Goal: Find contact information: Find contact information

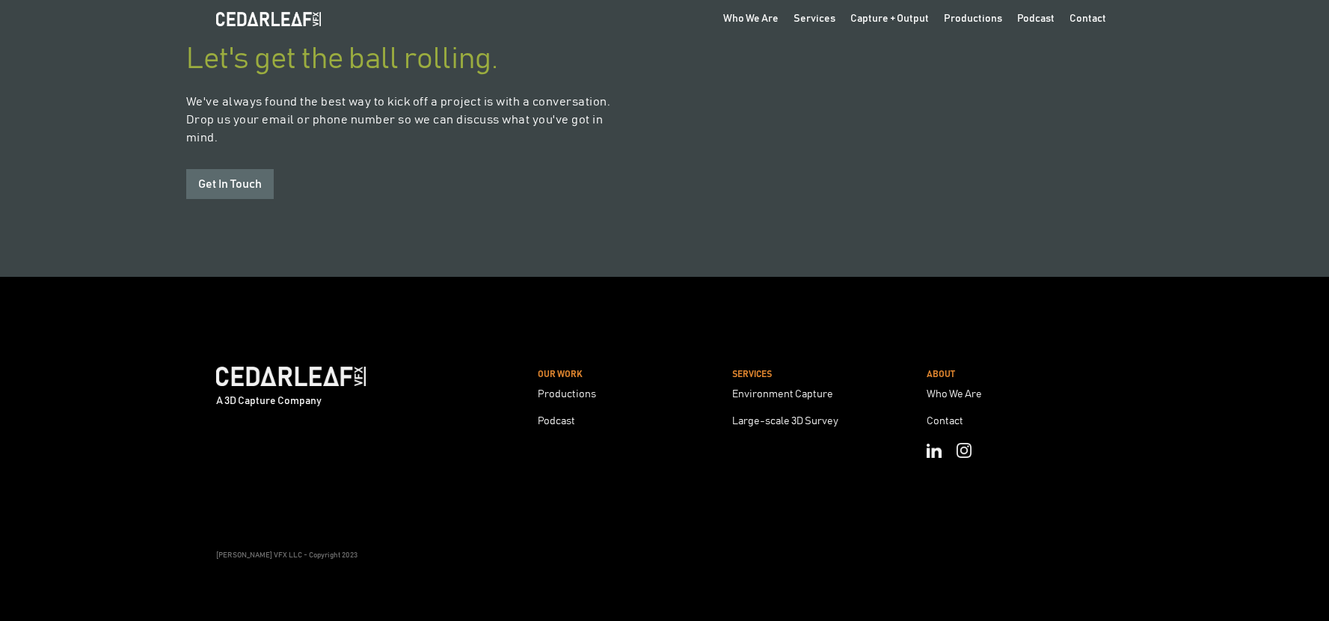
scroll to position [4081, 0]
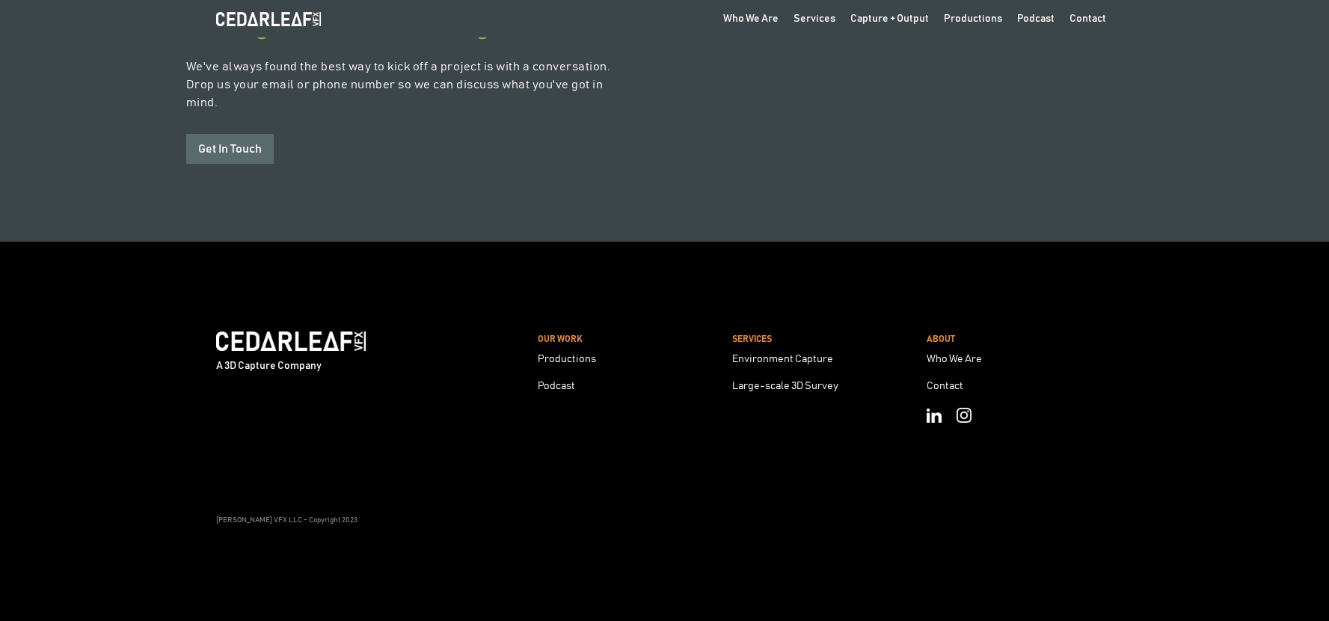
click at [935, 408] on img at bounding box center [933, 415] width 15 height 14
click at [926, 408] on img at bounding box center [933, 415] width 15 height 14
click at [956, 381] on div "Contact" at bounding box center [944, 386] width 37 height 10
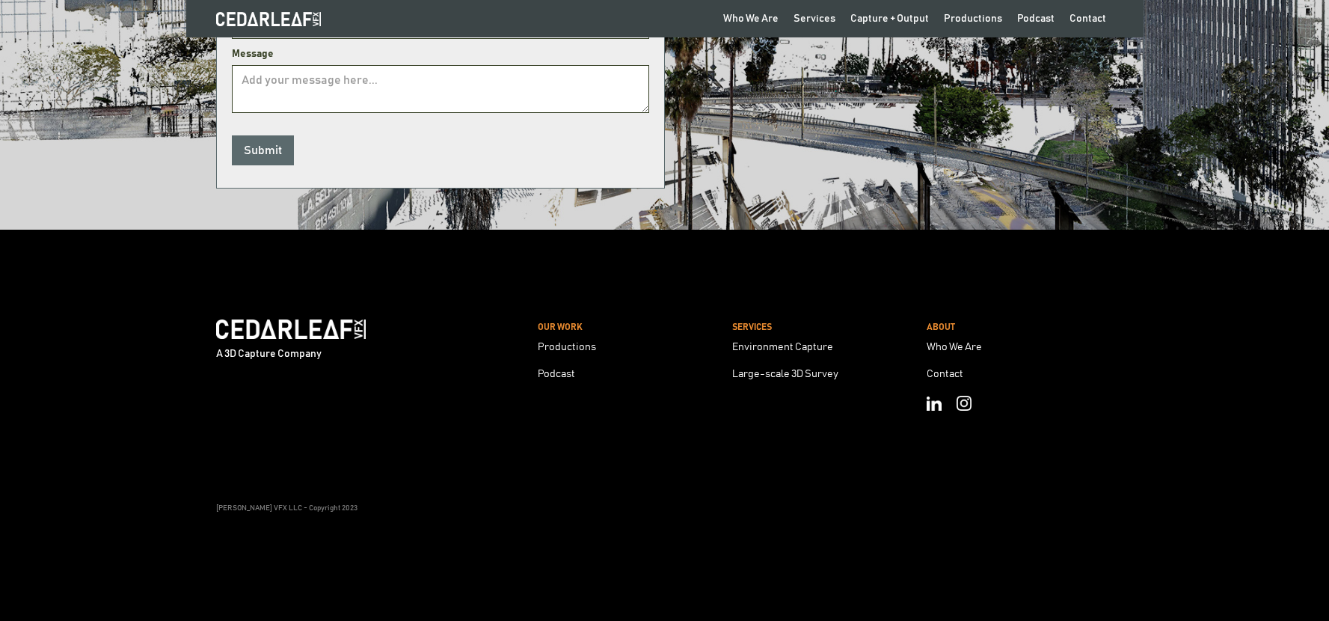
scroll to position [519, 0]
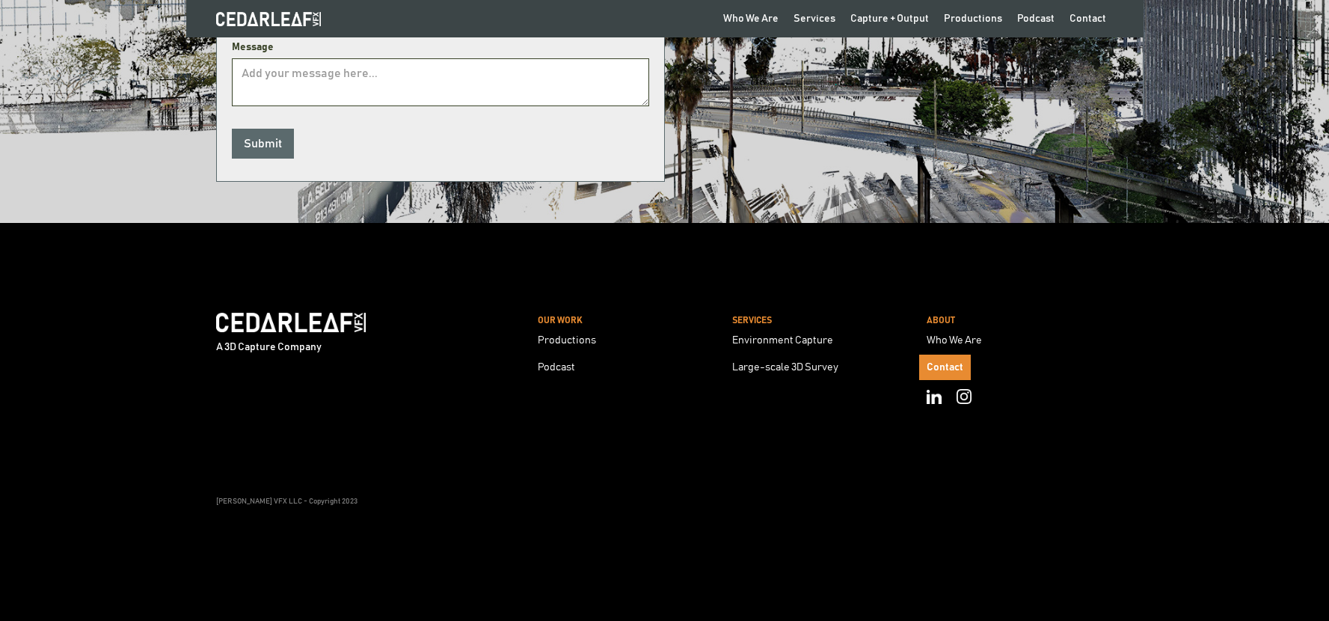
click at [944, 359] on link "Contact" at bounding box center [945, 366] width 52 height 25
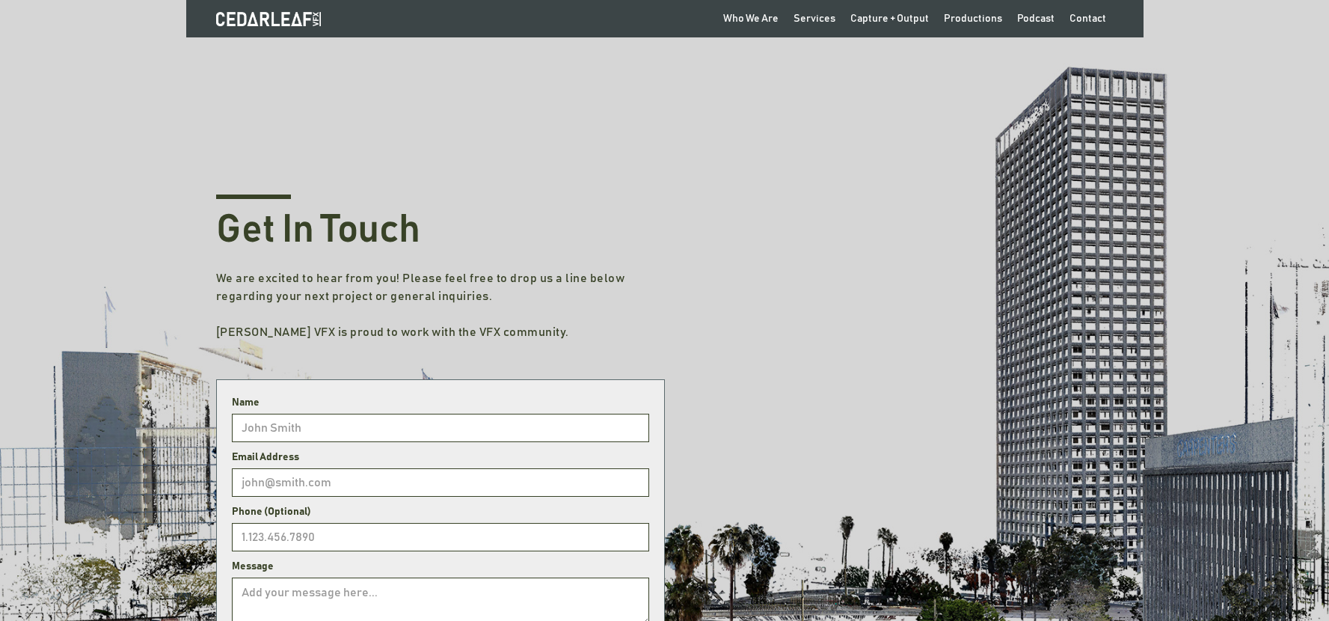
click at [290, 16] on img at bounding box center [268, 18] width 105 height 13
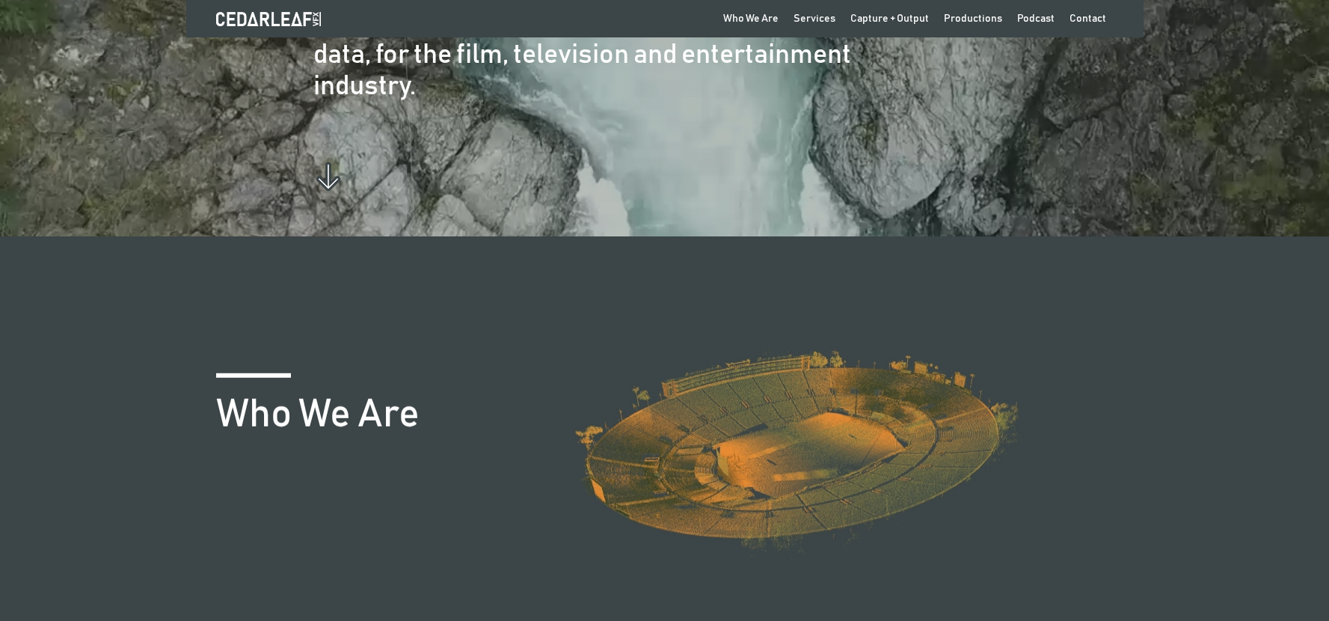
scroll to position [368, 0]
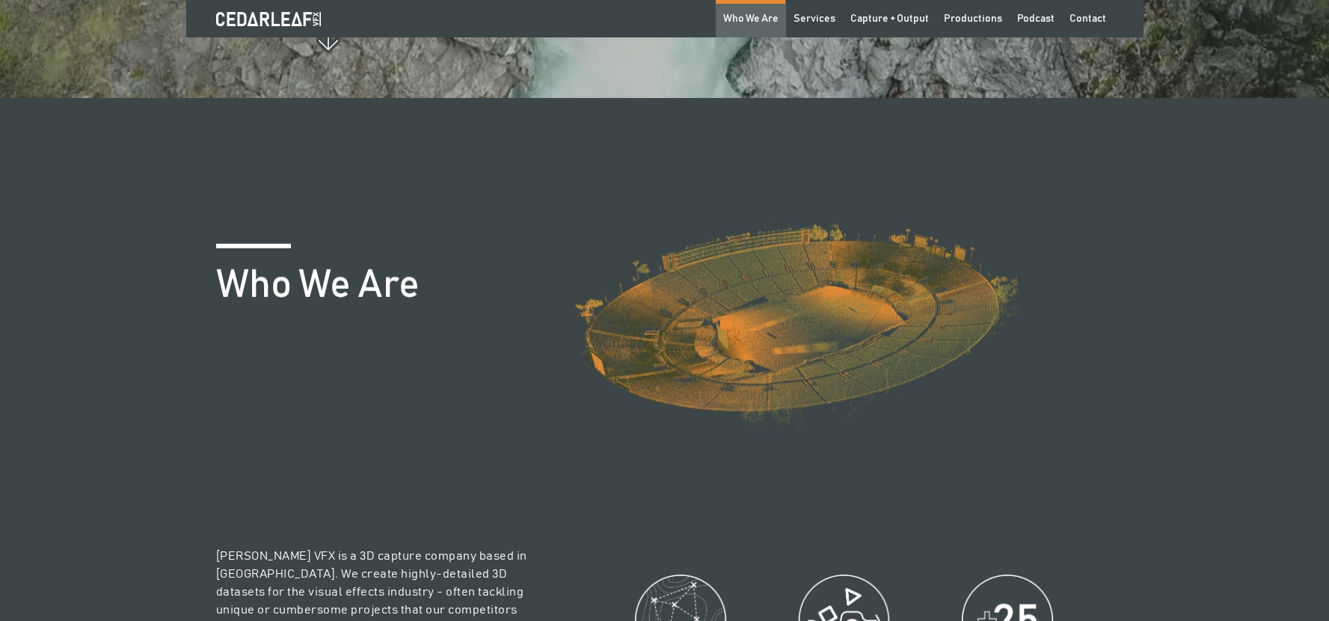
click at [758, 24] on div "Who We Are" at bounding box center [750, 18] width 55 height 15
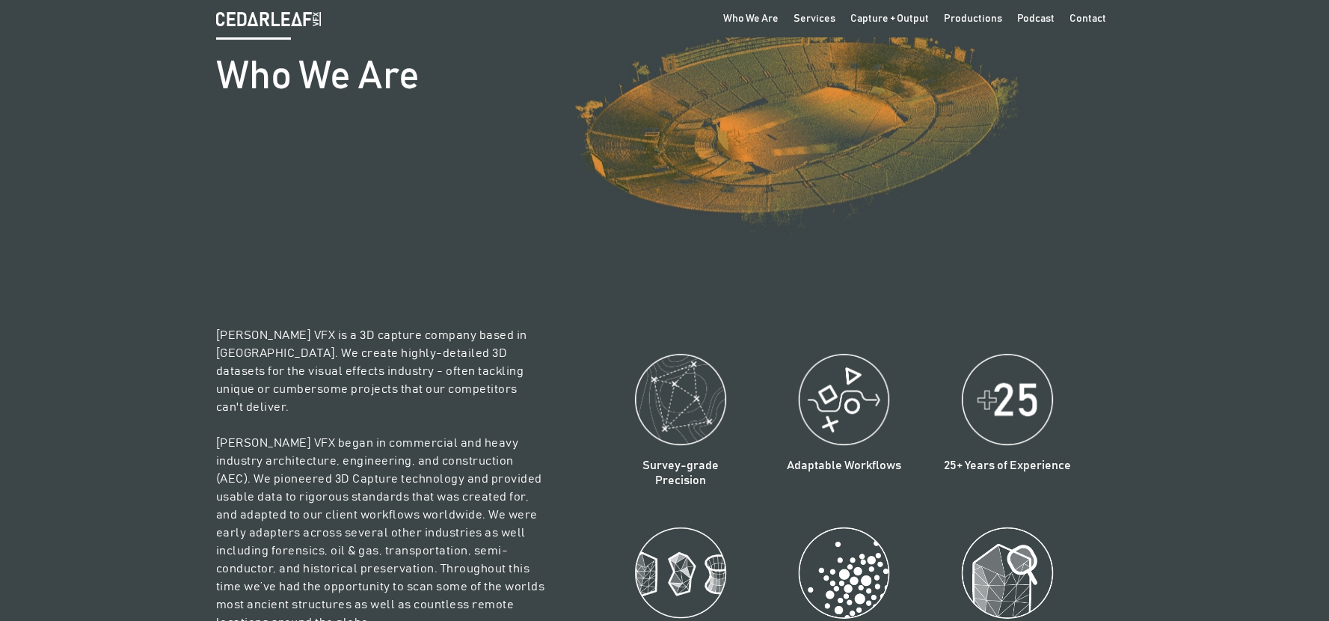
scroll to position [710, 0]
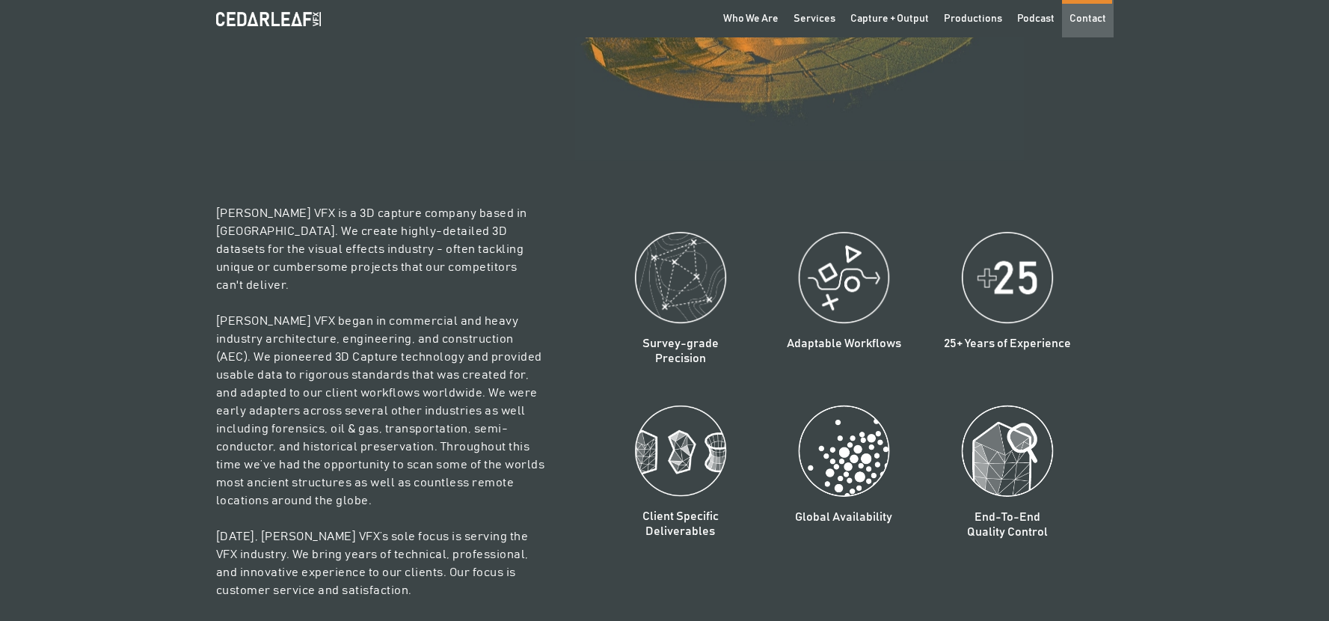
click at [1073, 23] on div "Contact" at bounding box center [1087, 18] width 37 height 15
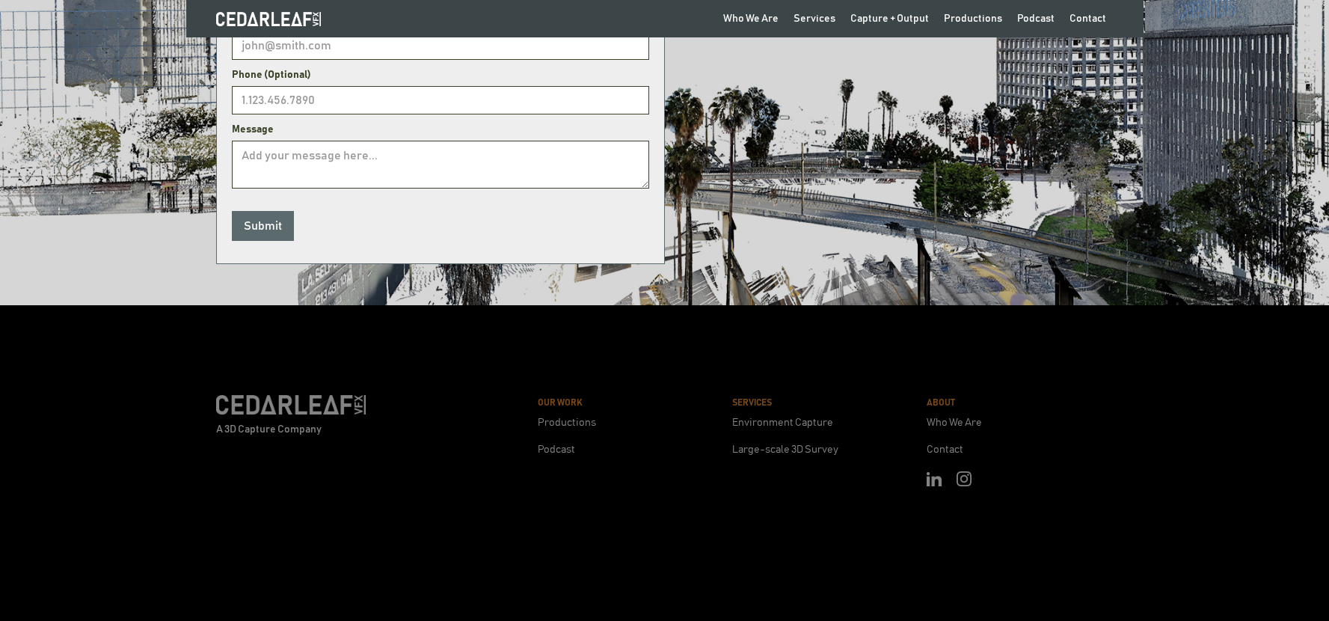
scroll to position [519, 0]
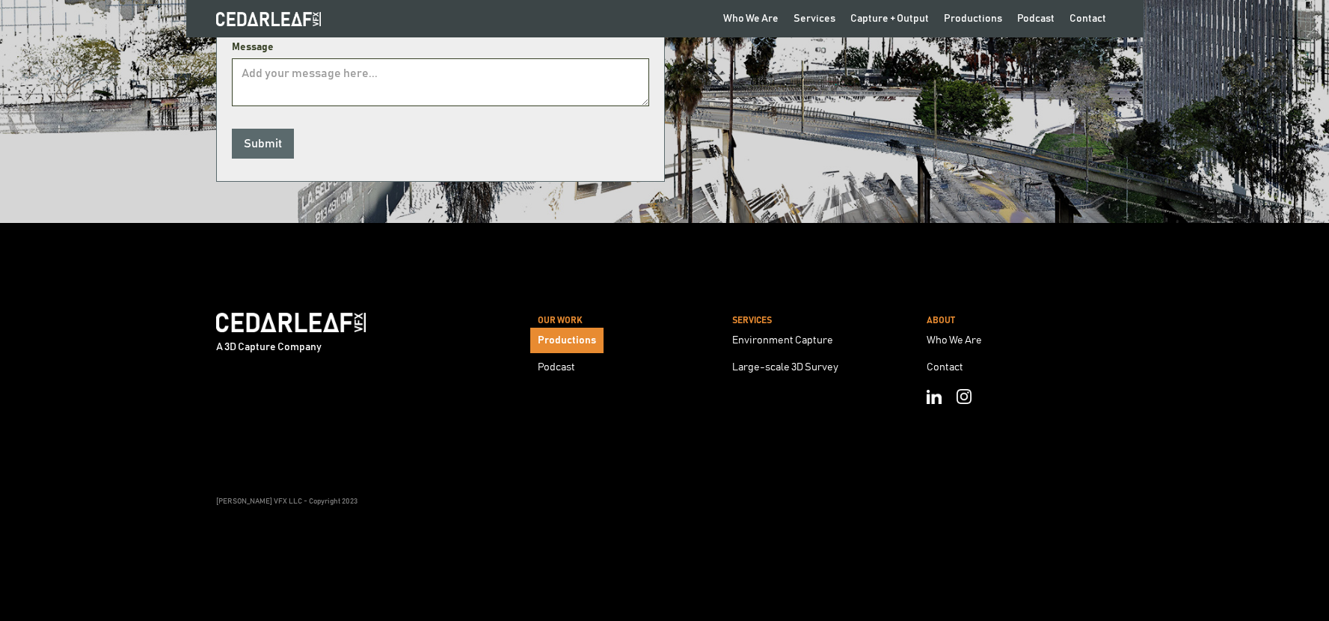
click at [568, 342] on div "Productions" at bounding box center [567, 340] width 58 height 10
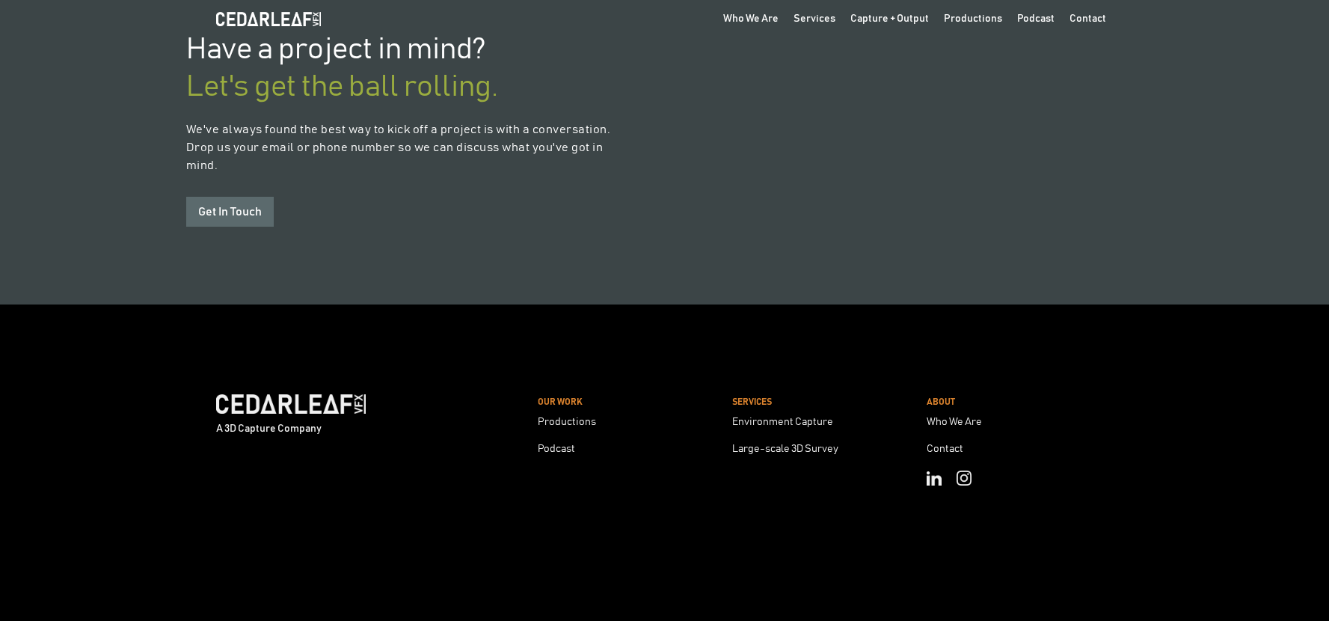
scroll to position [2837, 0]
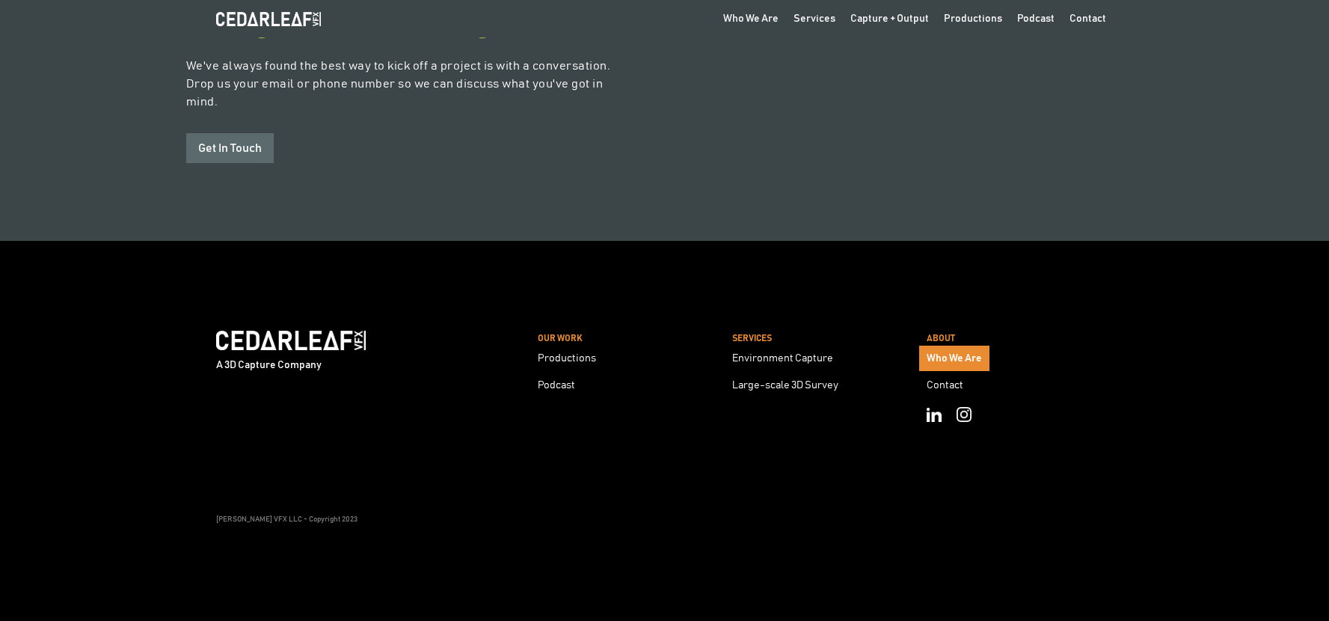
click at [950, 353] on div "Who We Are" at bounding box center [953, 358] width 55 height 10
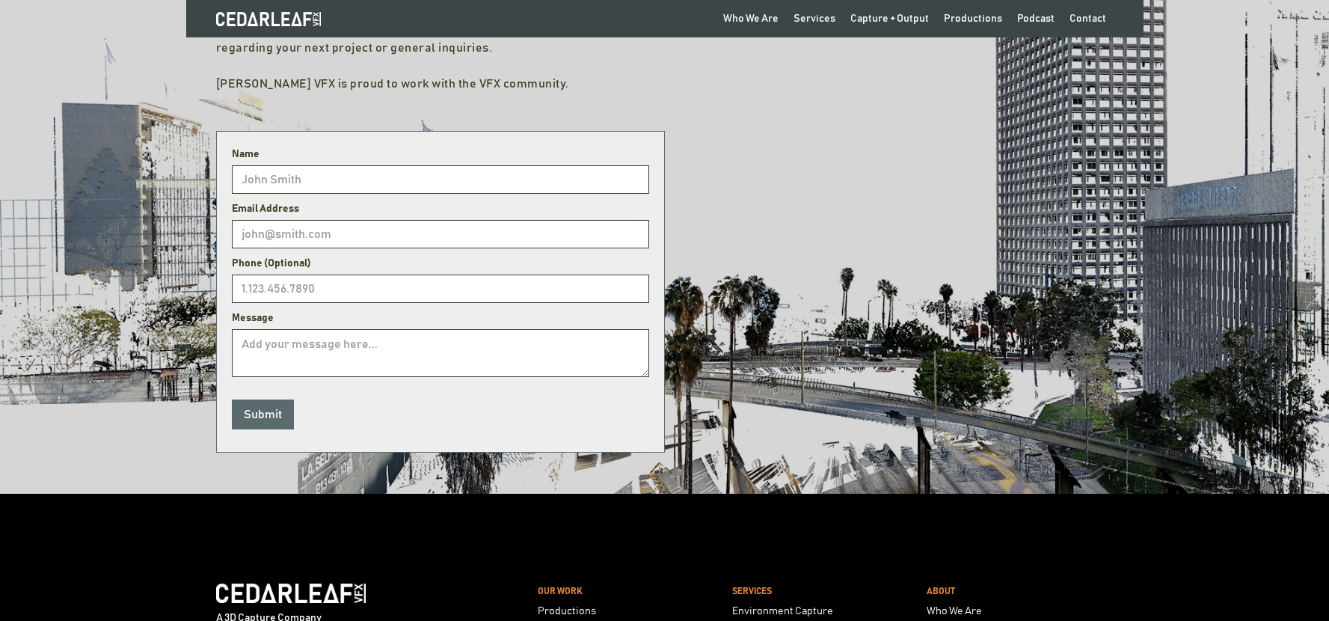
scroll to position [123, 0]
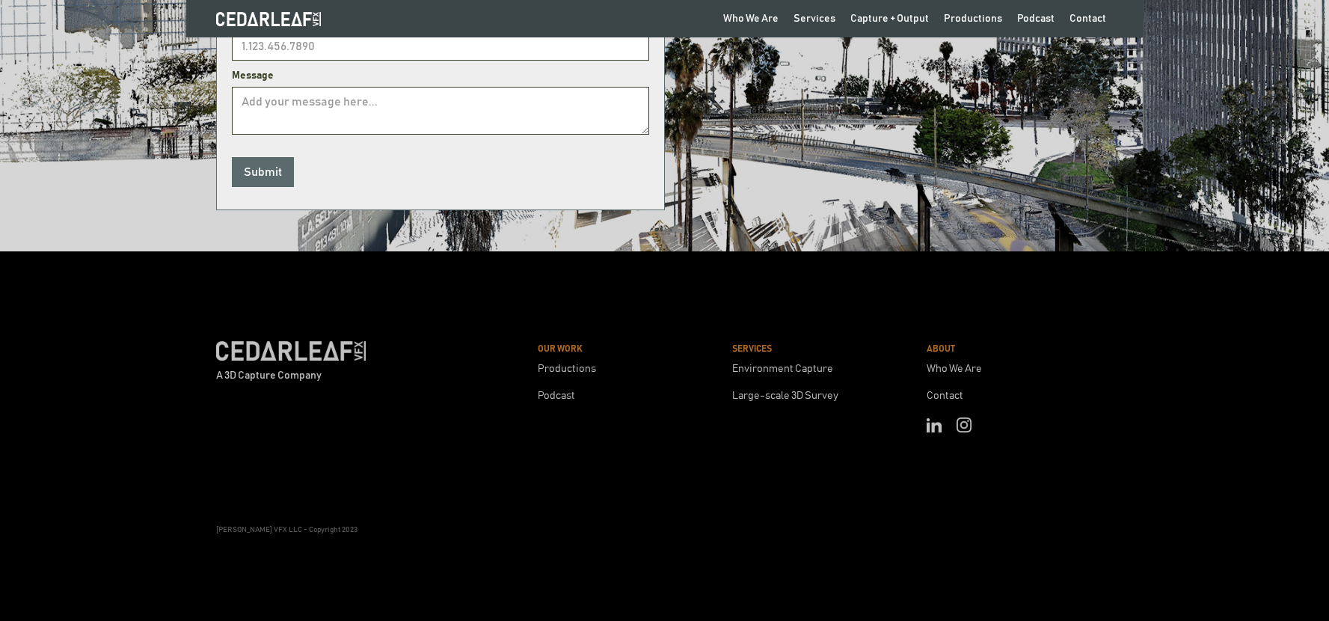
scroll to position [519, 0]
